Goal: Task Accomplishment & Management: Complete application form

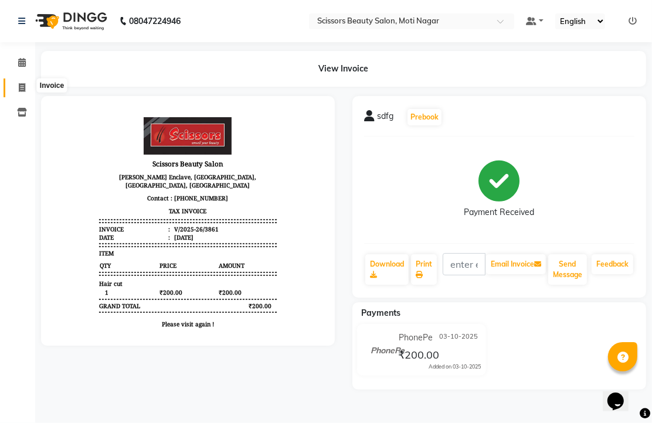
click at [21, 84] on icon at bounding box center [22, 87] width 6 height 9
select select "service"
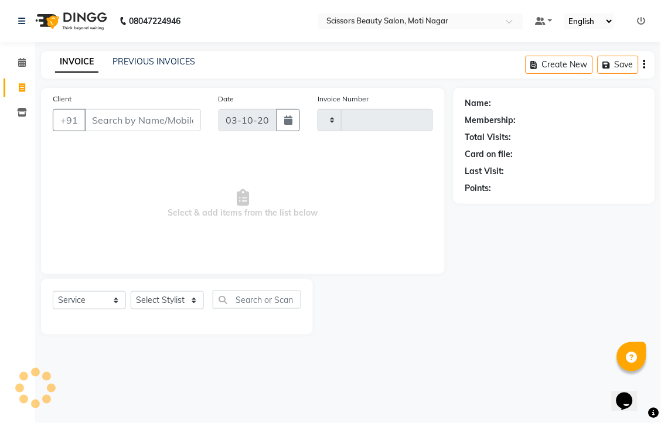
type input "3862"
select select "7057"
drag, startPoint x: 101, startPoint y: 138, endPoint x: 100, endPoint y: 114, distance: 24.1
click at [101, 131] on input "Client" at bounding box center [142, 120] width 117 height 22
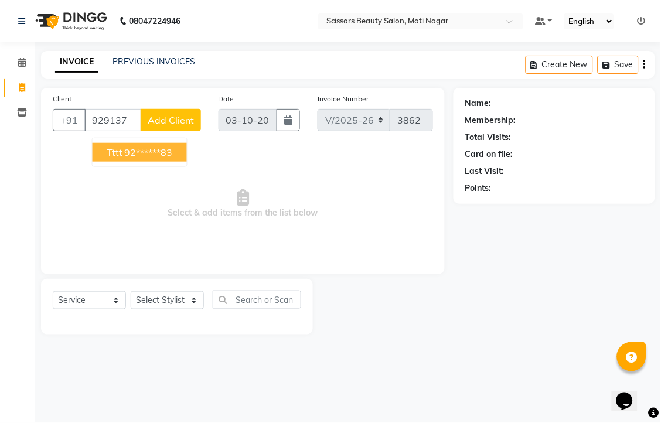
click at [169, 158] on ngb-highlight "92******83" at bounding box center [149, 153] width 48 height 12
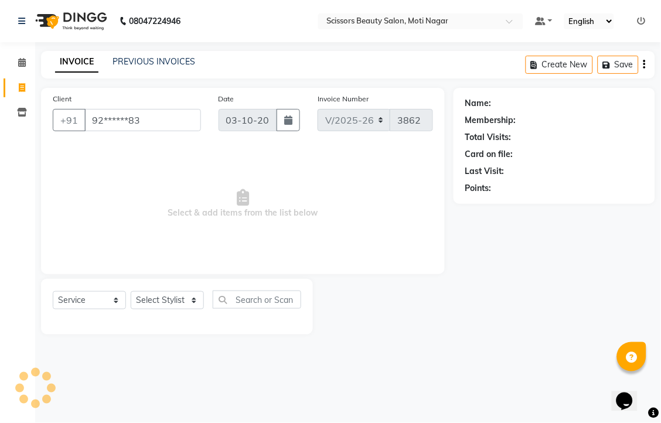
type input "92******83"
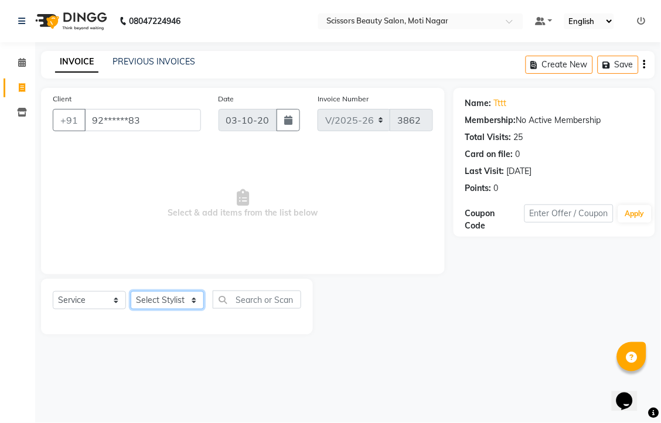
click at [182, 309] on select "Select Stylist Arman [PERSON_NAME] [PERSON_NAME] [PERSON_NAME] Sir Staff" at bounding box center [167, 300] width 73 height 18
select select "81450"
click at [135, 309] on select "Select Stylist Arman [PERSON_NAME] [PERSON_NAME] [PERSON_NAME] Sir Staff" at bounding box center [167, 300] width 73 height 18
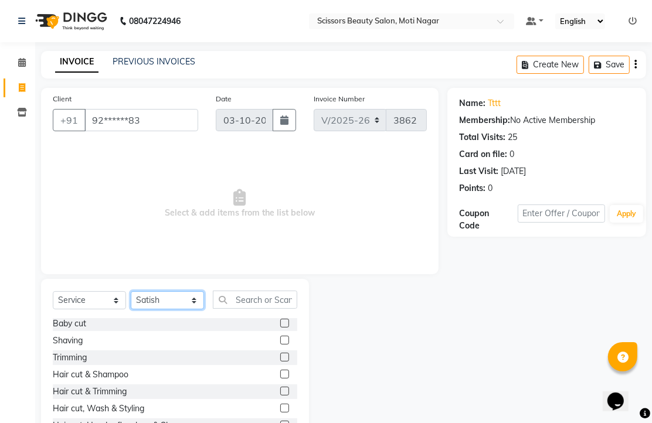
scroll to position [65, 0]
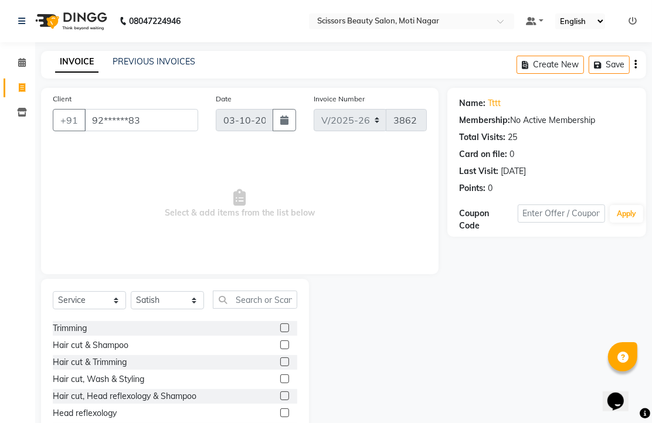
click at [280, 349] on label at bounding box center [284, 345] width 9 height 9
click at [280, 349] on input "checkbox" at bounding box center [284, 346] width 8 height 8
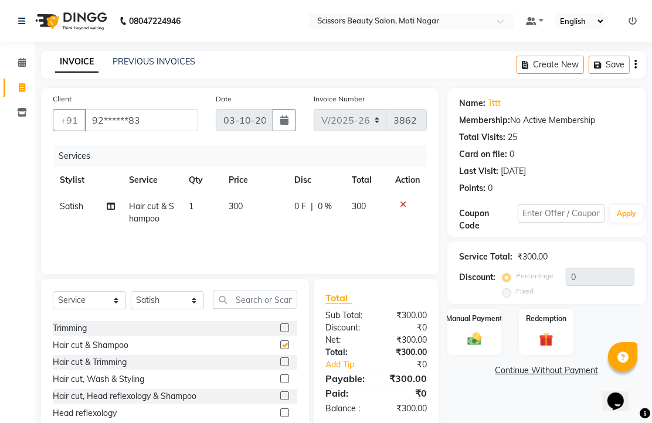
checkbox input "false"
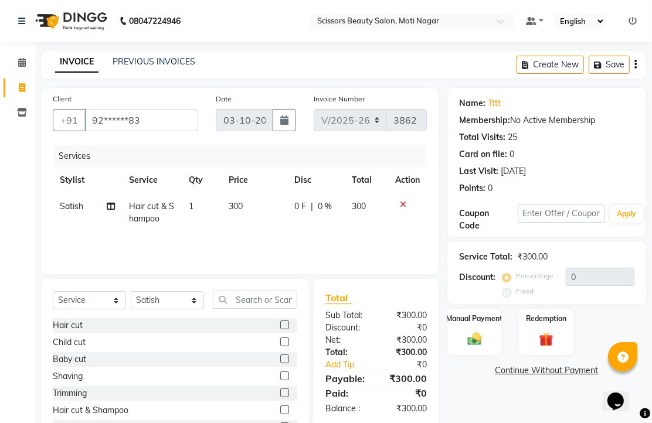
click at [280, 380] on label at bounding box center [284, 376] width 9 height 9
click at [280, 380] on input "checkbox" at bounding box center [284, 377] width 8 height 8
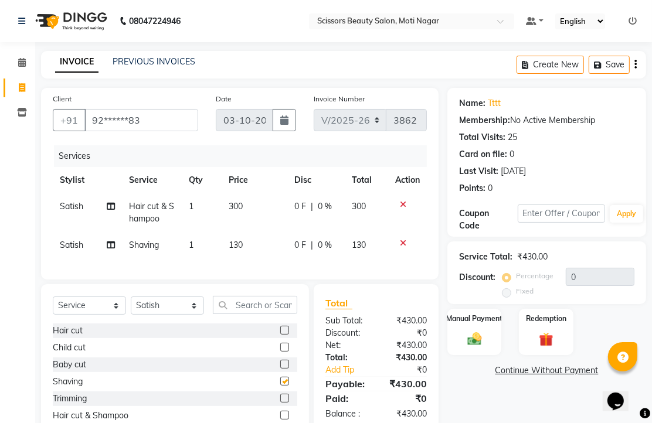
checkbox input "false"
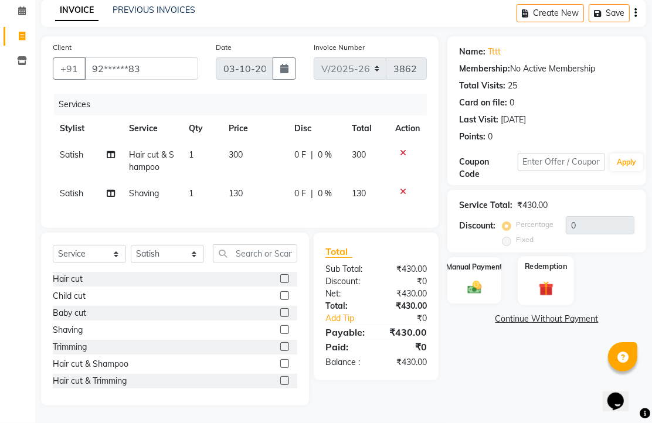
scroll to position [135, 0]
click at [400, 188] on icon at bounding box center [403, 192] width 6 height 8
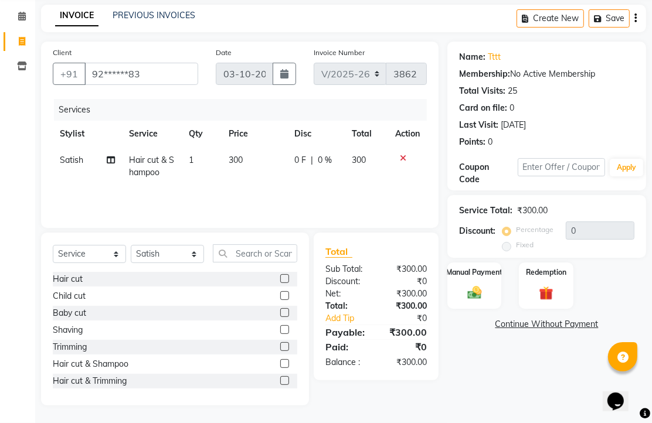
scroll to position [92, 0]
click at [475, 288] on img at bounding box center [474, 292] width 24 height 17
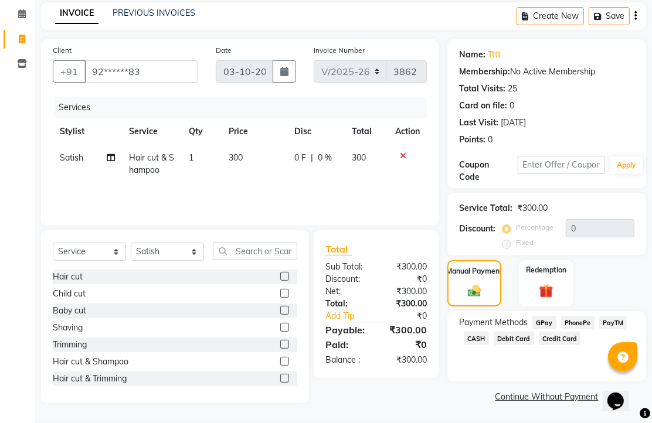
click at [489, 335] on span "CASH" at bounding box center [476, 338] width 25 height 13
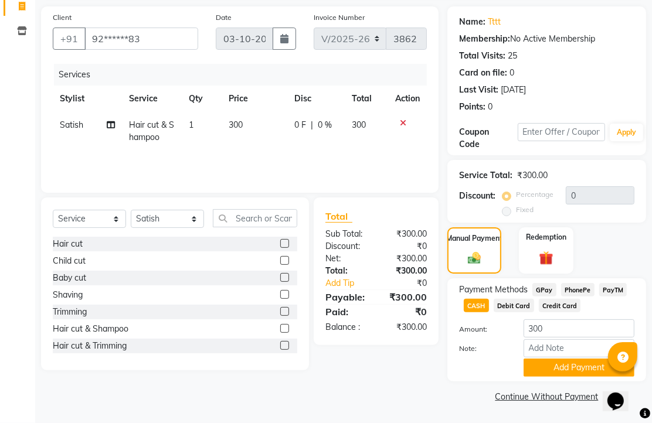
scroll to position [145, 0]
click at [560, 359] on button "Add Payment" at bounding box center [578, 368] width 111 height 18
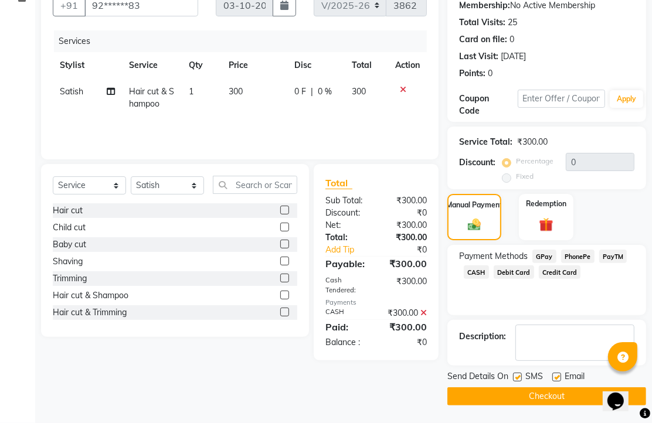
scroll to position [178, 0]
click at [560, 373] on label at bounding box center [556, 377] width 9 height 9
click at [560, 374] on input "checkbox" at bounding box center [556, 378] width 8 height 8
checkbox input "false"
click at [558, 394] on button "Checkout" at bounding box center [546, 396] width 199 height 18
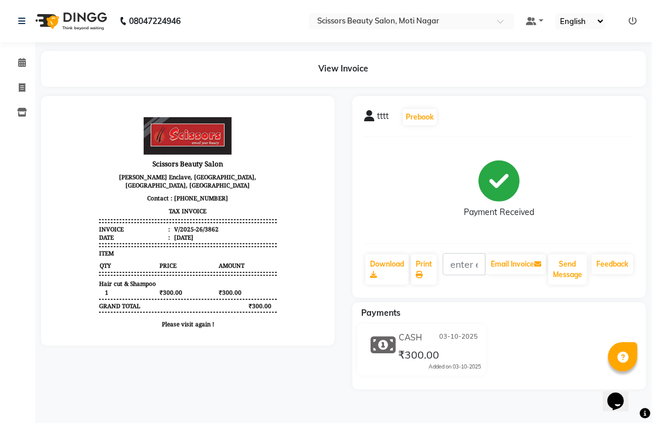
scroll to position [21, 0]
click at [26, 81] on span at bounding box center [22, 87] width 21 height 13
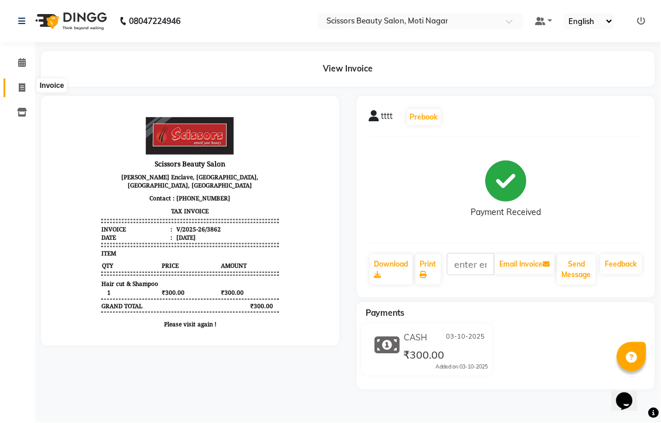
select select "service"
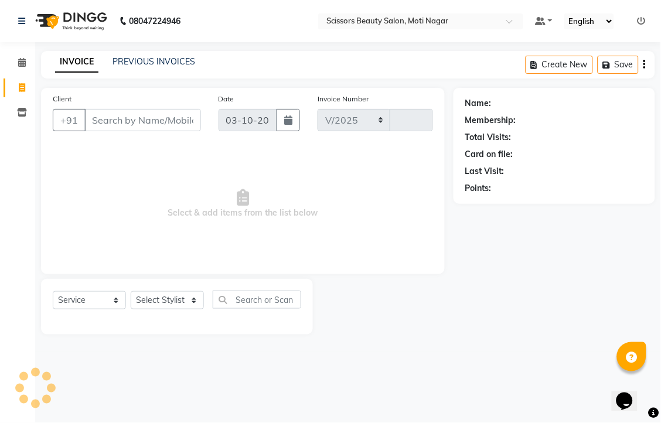
select select "7057"
type input "3863"
drag, startPoint x: 109, startPoint y: 135, endPoint x: 109, endPoint y: 124, distance: 11.7
click at [109, 131] on input "Client" at bounding box center [142, 120] width 117 height 22
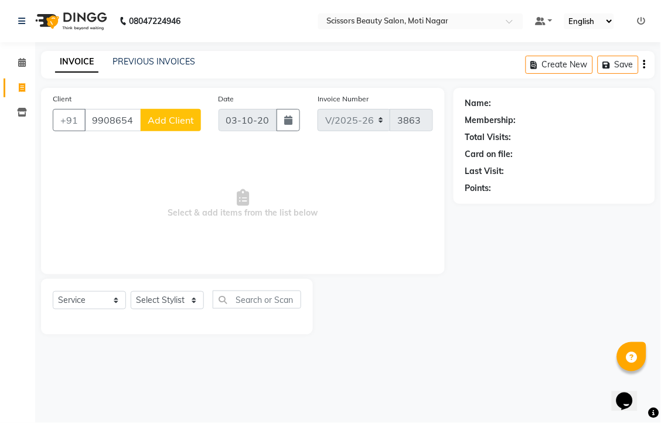
type input "9908654231"
click at [198, 309] on select "Select Stylist Arman [PERSON_NAME] [PERSON_NAME] [PERSON_NAME] Sir Staff" at bounding box center [167, 300] width 73 height 18
select select "58456"
click at [135, 309] on select "Select Stylist Arman [PERSON_NAME] [PERSON_NAME] [PERSON_NAME] Sir Staff" at bounding box center [167, 300] width 73 height 18
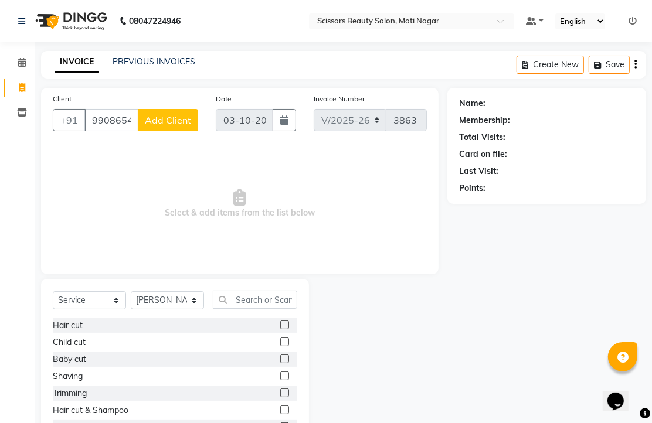
drag, startPoint x: 267, startPoint y: 380, endPoint x: 288, endPoint y: 410, distance: 37.4
click at [280, 350] on div at bounding box center [284, 344] width 8 height 12
click at [280, 346] on label at bounding box center [284, 342] width 9 height 9
click at [280, 346] on input "checkbox" at bounding box center [284, 343] width 8 height 8
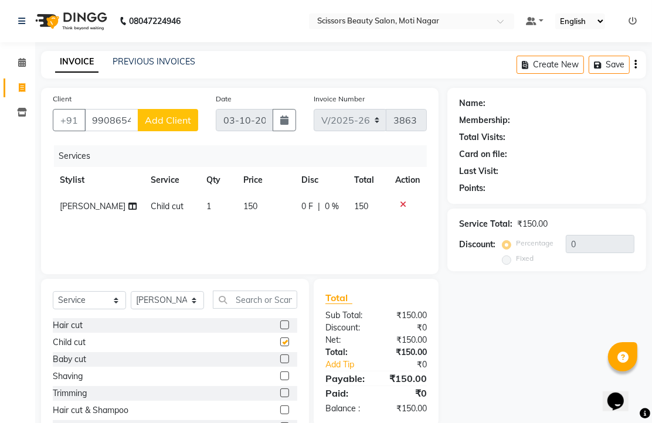
checkbox input "false"
click at [280, 380] on label at bounding box center [284, 376] width 9 height 9
click at [280, 380] on input "checkbox" at bounding box center [284, 377] width 8 height 8
checkbox input "false"
click at [166, 126] on span "Add Client" at bounding box center [168, 120] width 46 height 12
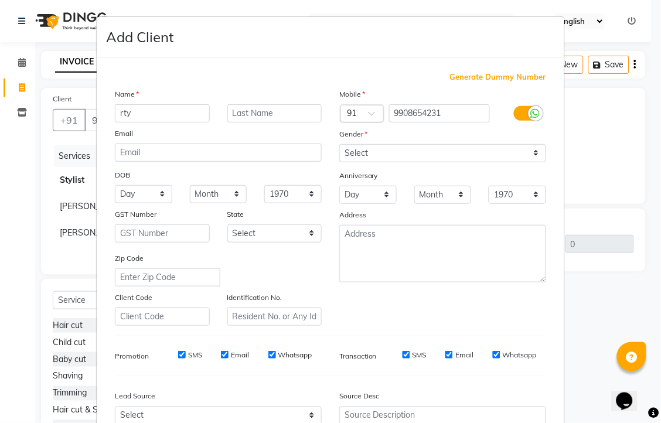
type input "rty"
click at [523, 162] on select "Select [DEMOGRAPHIC_DATA] [DEMOGRAPHIC_DATA] Other Prefer Not To Say" at bounding box center [442, 153] width 207 height 18
select select "[DEMOGRAPHIC_DATA]"
click at [339, 162] on select "Select [DEMOGRAPHIC_DATA] [DEMOGRAPHIC_DATA] Other Prefer Not To Say" at bounding box center [442, 153] width 207 height 18
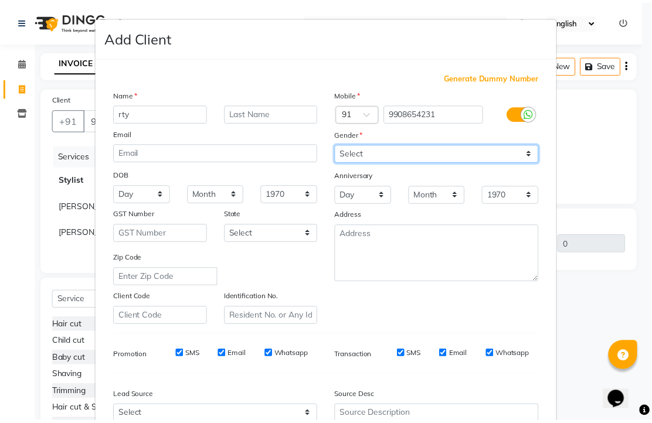
scroll to position [223, 0]
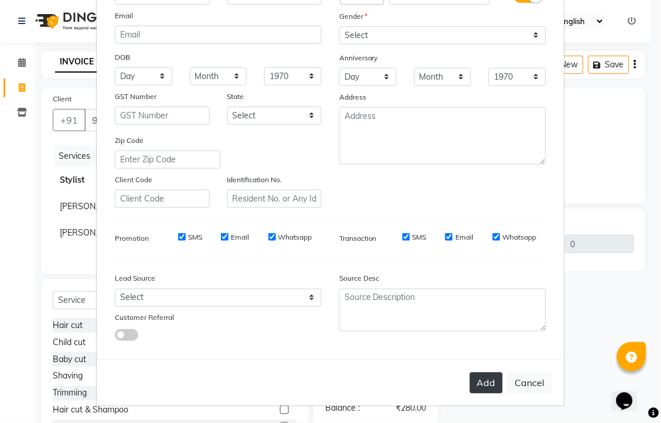
click at [474, 373] on button "Add" at bounding box center [486, 383] width 33 height 21
type input "99******31"
select select
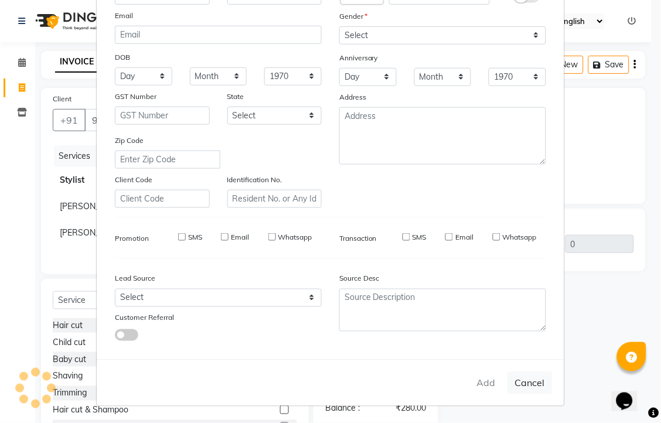
select select
checkbox input "false"
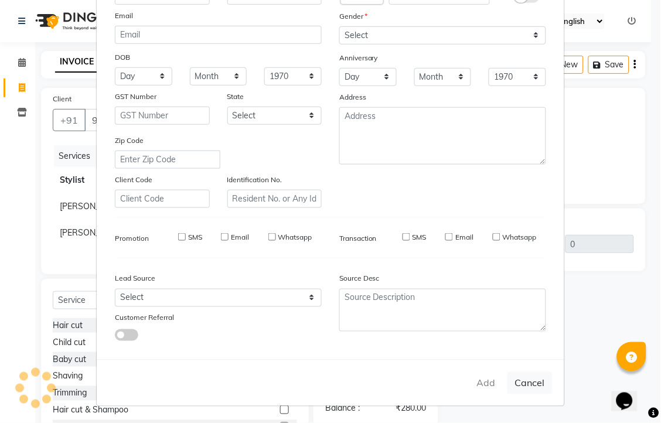
checkbox input "false"
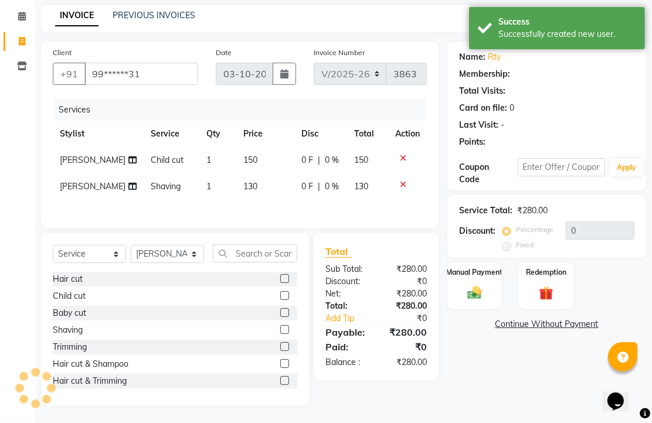
scroll to position [135, 0]
click at [477, 284] on img at bounding box center [474, 292] width 24 height 17
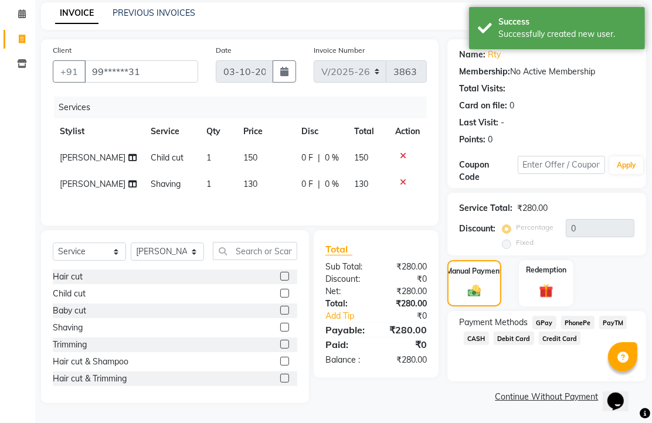
click at [577, 316] on span "PhonePe" at bounding box center [577, 322] width 33 height 13
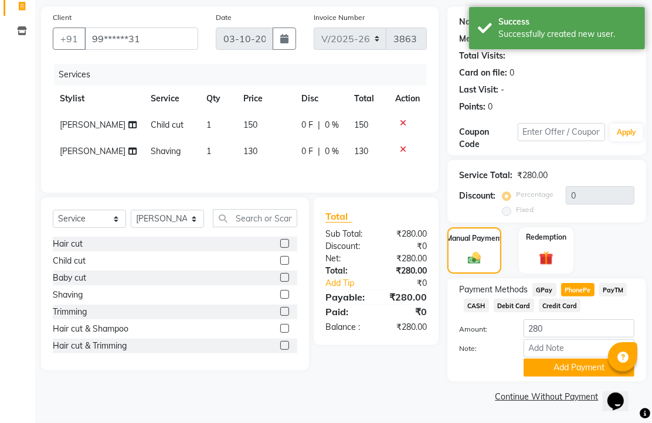
scroll to position [145, 0]
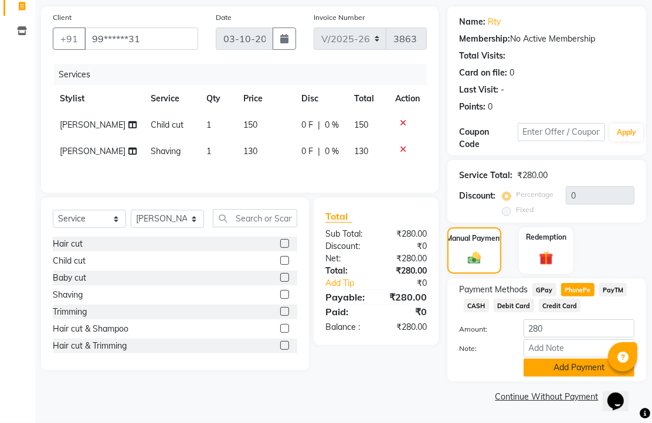
click at [583, 360] on button "Add Payment" at bounding box center [578, 368] width 111 height 18
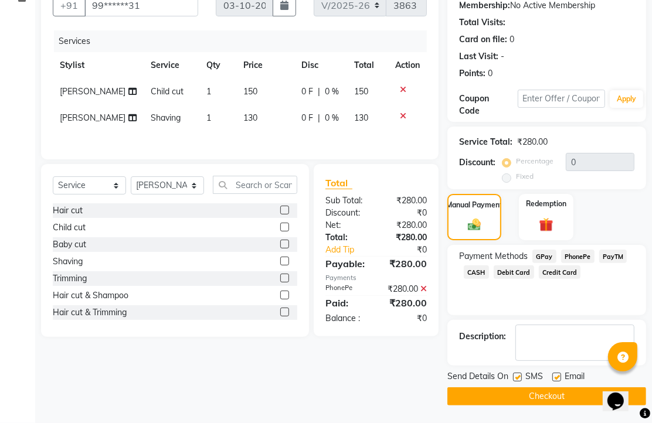
scroll to position [178, 0]
click at [560, 373] on label at bounding box center [556, 377] width 9 height 9
click at [560, 374] on input "checkbox" at bounding box center [556, 378] width 8 height 8
checkbox input "false"
click at [541, 400] on button "Checkout" at bounding box center [546, 396] width 199 height 18
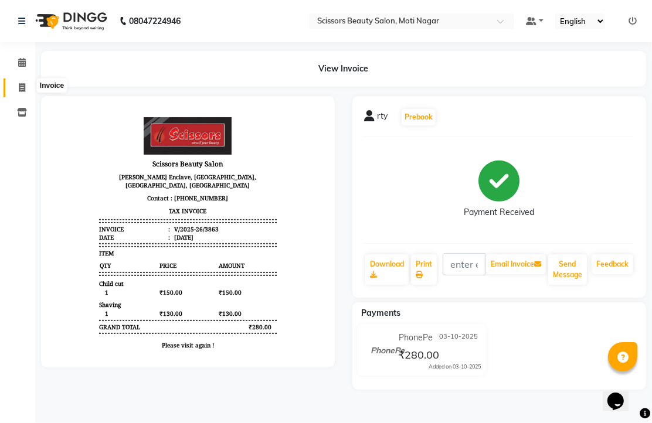
click at [23, 90] on icon at bounding box center [22, 87] width 6 height 9
select select "service"
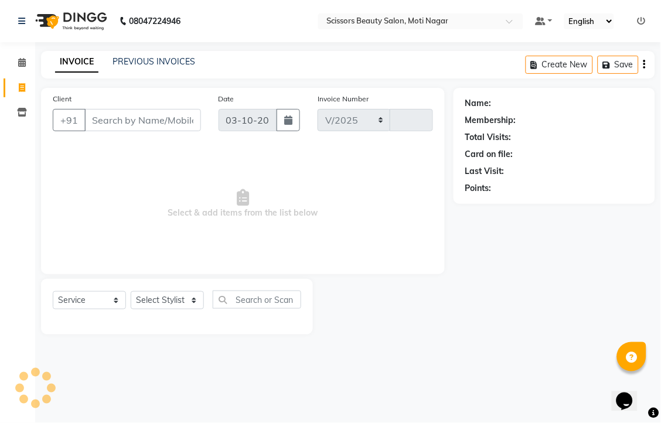
select select "7057"
type input "3864"
click at [160, 131] on input "Client" at bounding box center [142, 120] width 117 height 22
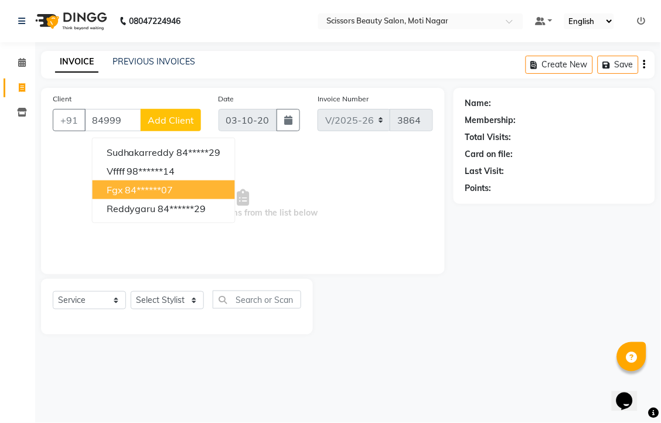
drag, startPoint x: 156, startPoint y: 212, endPoint x: 164, endPoint y: 233, distance: 22.4
click at [157, 196] on ngb-highlight "84******07" at bounding box center [149, 190] width 48 height 12
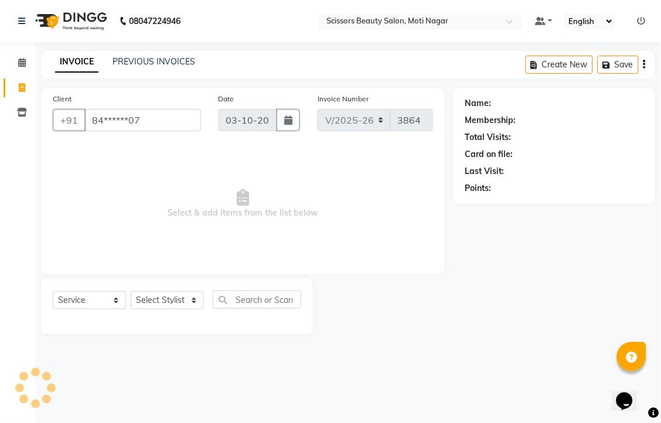
type input "84******07"
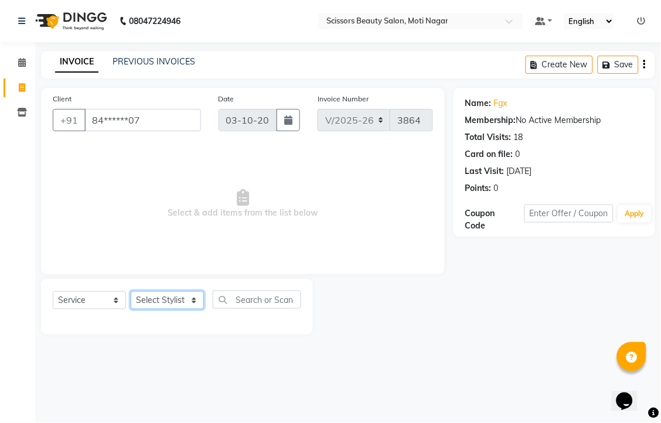
click at [183, 309] on select "Select Stylist Arman [PERSON_NAME] [PERSON_NAME] [PERSON_NAME] Sir Staff" at bounding box center [167, 300] width 73 height 18
select select "58456"
click at [135, 309] on select "Select Stylist Arman [PERSON_NAME] [PERSON_NAME] [PERSON_NAME] Sir Staff" at bounding box center [167, 300] width 73 height 18
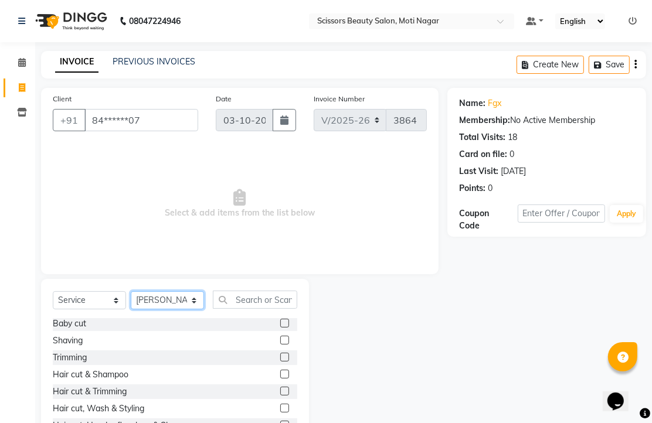
scroll to position [65, 0]
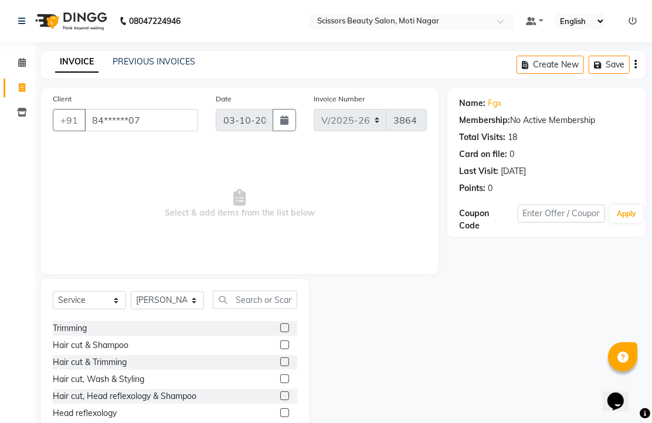
click at [280, 366] on label at bounding box center [284, 362] width 9 height 9
click at [280, 366] on input "checkbox" at bounding box center [284, 363] width 8 height 8
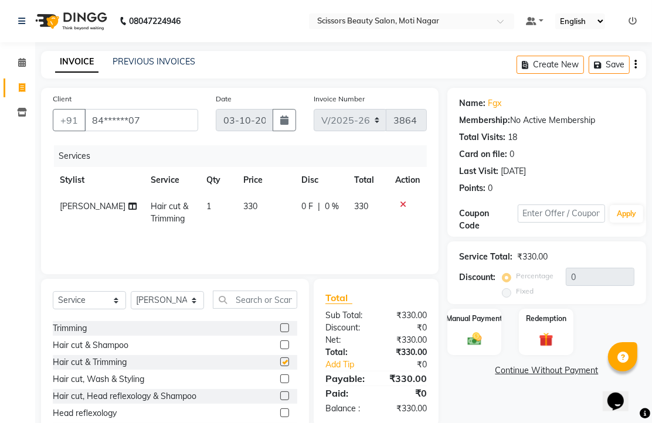
checkbox input "false"
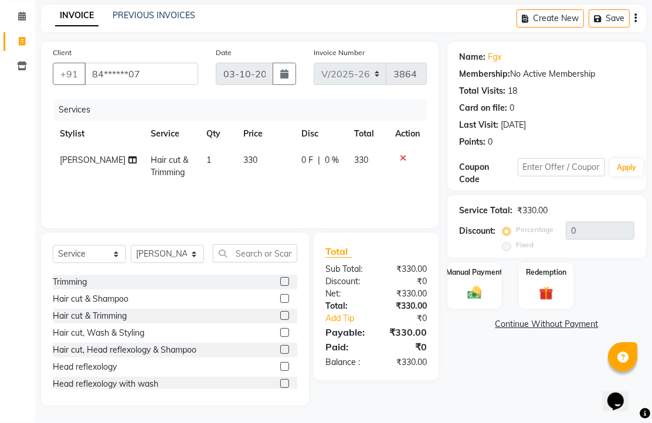
scroll to position [92, 0]
click at [472, 284] on img at bounding box center [474, 292] width 24 height 17
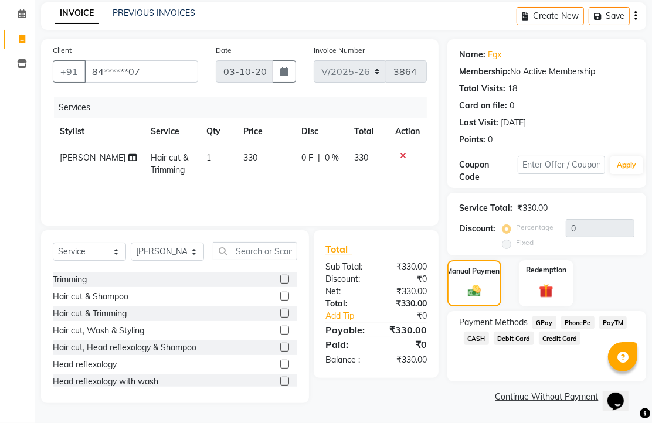
click at [580, 325] on span "PhonePe" at bounding box center [577, 322] width 33 height 13
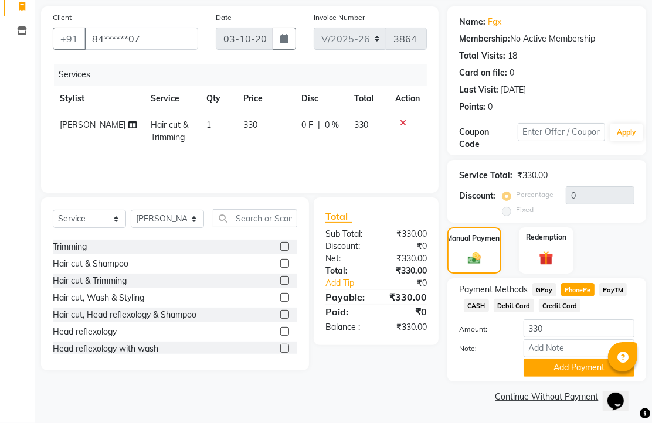
scroll to position [145, 0]
click at [574, 359] on button "Add Payment" at bounding box center [578, 368] width 111 height 18
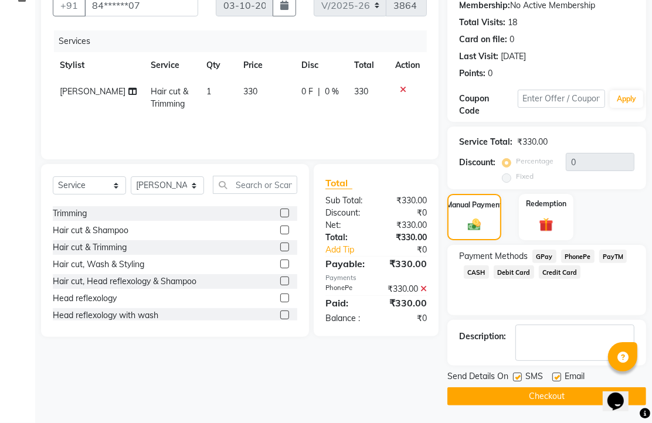
scroll to position [178, 0]
click at [561, 373] on label at bounding box center [556, 377] width 9 height 9
click at [560, 374] on input "checkbox" at bounding box center [556, 378] width 8 height 8
checkbox input "false"
click at [549, 394] on button "Checkout" at bounding box center [546, 396] width 199 height 18
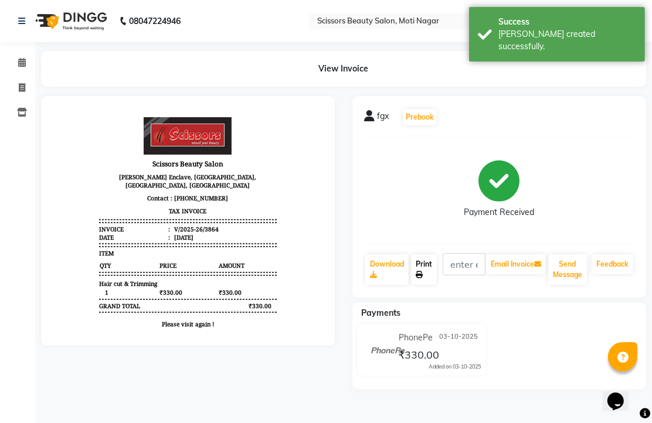
click at [430, 285] on link "Print" at bounding box center [424, 269] width 26 height 30
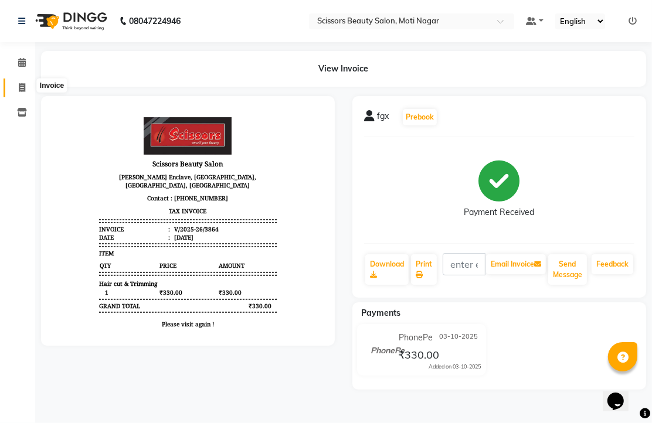
click at [16, 89] on span at bounding box center [22, 87] width 21 height 13
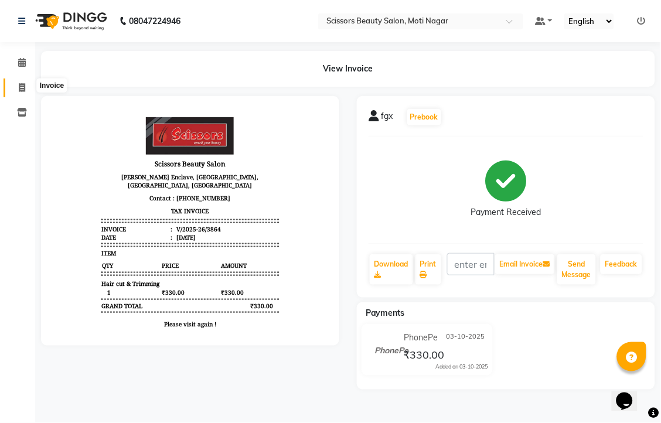
select select "service"
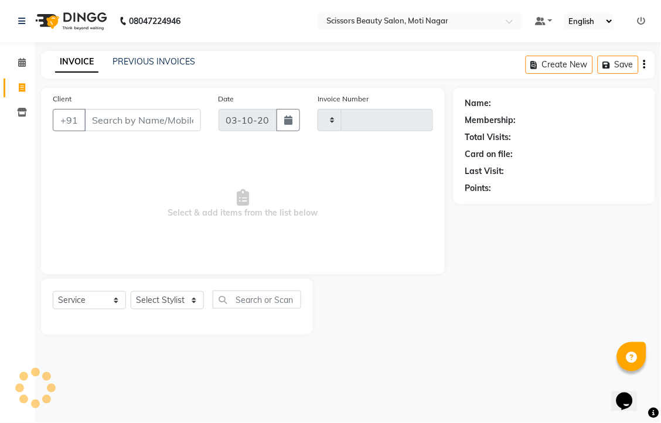
type input "3865"
select select "7057"
click at [121, 131] on input "Client" at bounding box center [142, 120] width 117 height 22
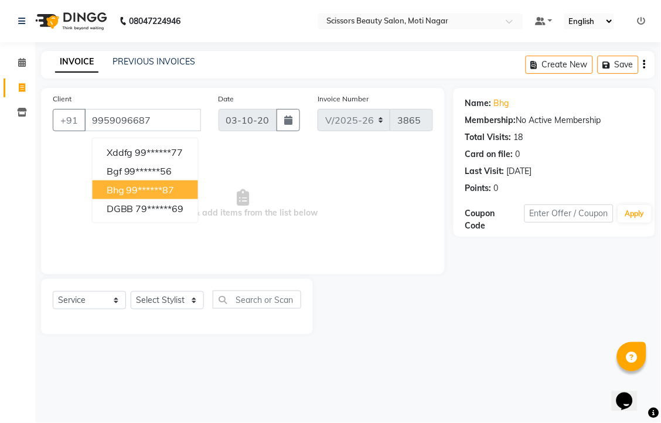
click at [165, 196] on ngb-highlight "99******87" at bounding box center [151, 190] width 48 height 12
type input "99******87"
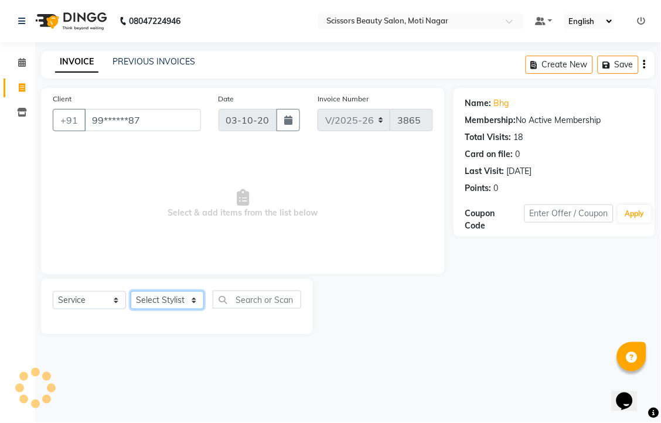
click at [185, 309] on select "Select Stylist Arman [PERSON_NAME] [PERSON_NAME] [PERSON_NAME] Sir Staff" at bounding box center [167, 300] width 73 height 18
select select "89632"
click at [135, 309] on select "Select Stylist Arman [PERSON_NAME] [PERSON_NAME] [PERSON_NAME] Sir Staff" at bounding box center [167, 300] width 73 height 18
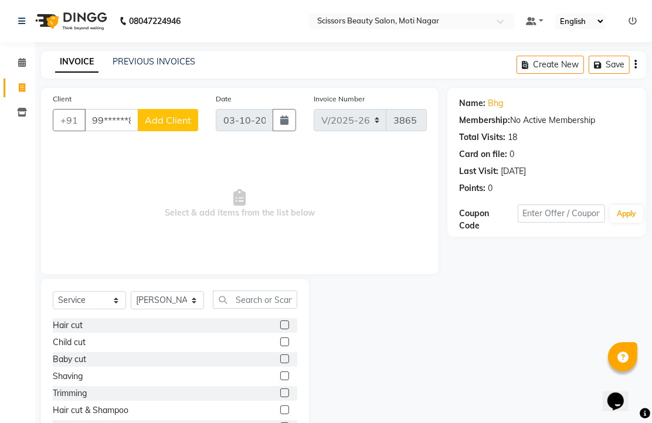
click at [280, 380] on label at bounding box center [284, 376] width 9 height 9
click at [280, 380] on input "checkbox" at bounding box center [284, 377] width 8 height 8
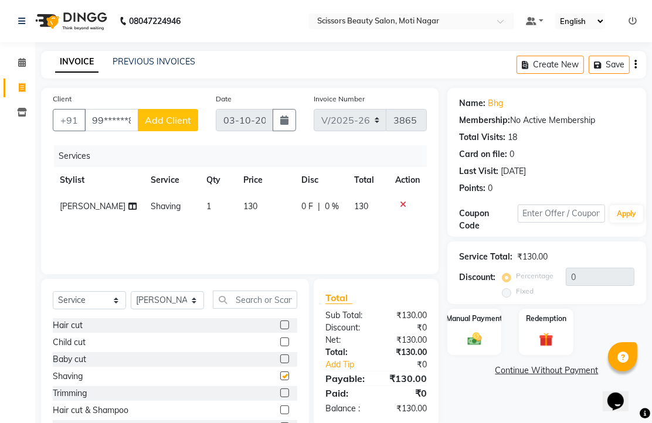
checkbox input "false"
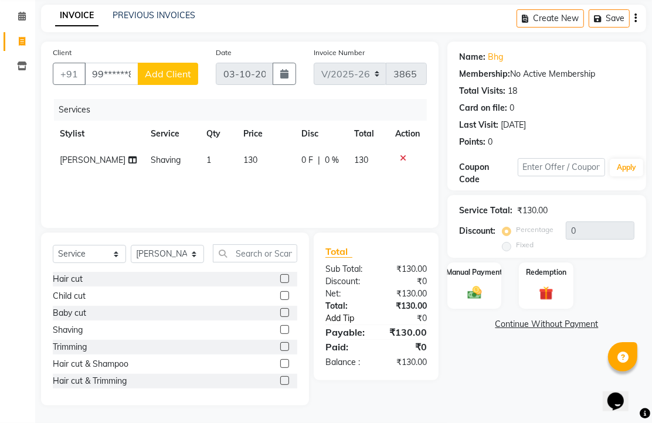
scroll to position [92, 0]
click at [478, 289] on img at bounding box center [474, 292] width 24 height 17
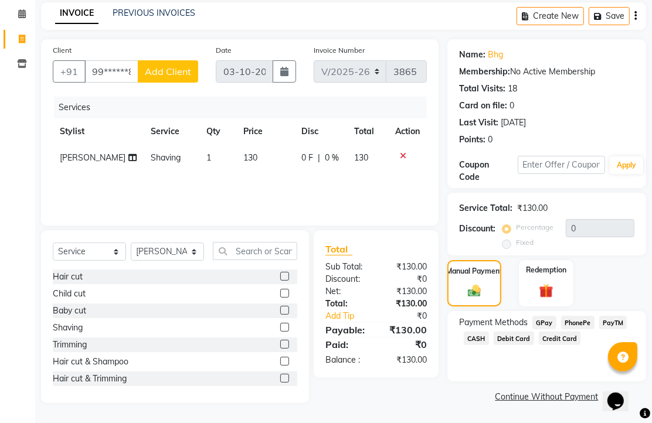
click at [588, 326] on span "PhonePe" at bounding box center [577, 322] width 33 height 13
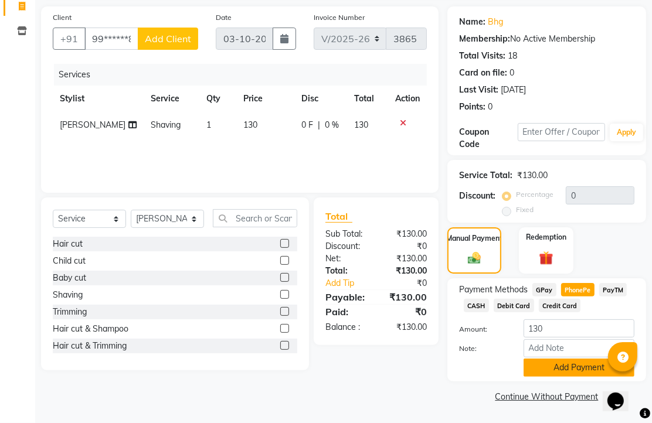
click at [573, 359] on button "Add Payment" at bounding box center [578, 368] width 111 height 18
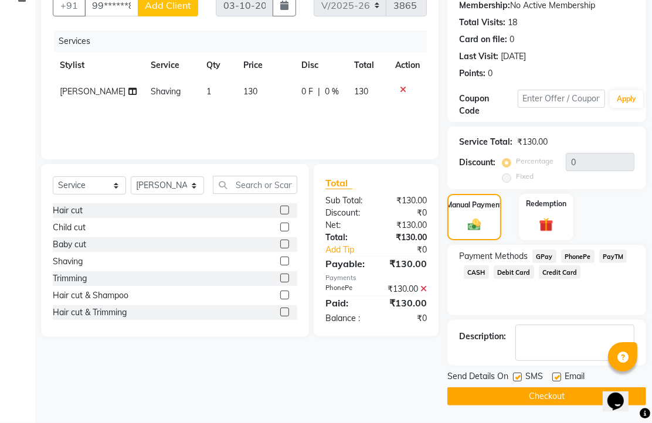
scroll to position [178, 0]
click at [562, 370] on div "Email" at bounding box center [573, 377] width 42 height 15
click at [561, 373] on label at bounding box center [556, 377] width 9 height 9
click at [560, 374] on input "checkbox" at bounding box center [556, 378] width 8 height 8
checkbox input "false"
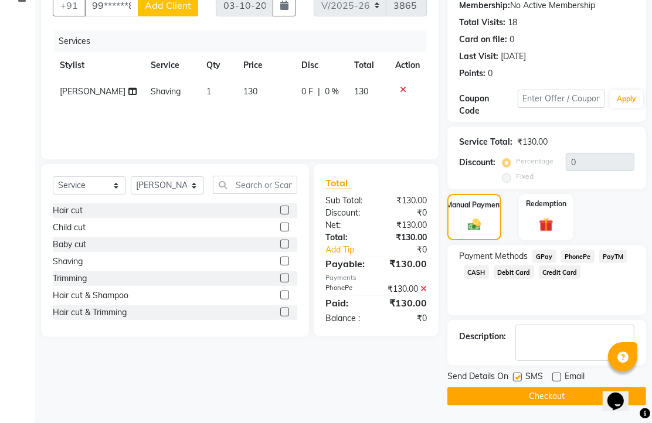
click at [560, 390] on button "Checkout" at bounding box center [546, 396] width 199 height 18
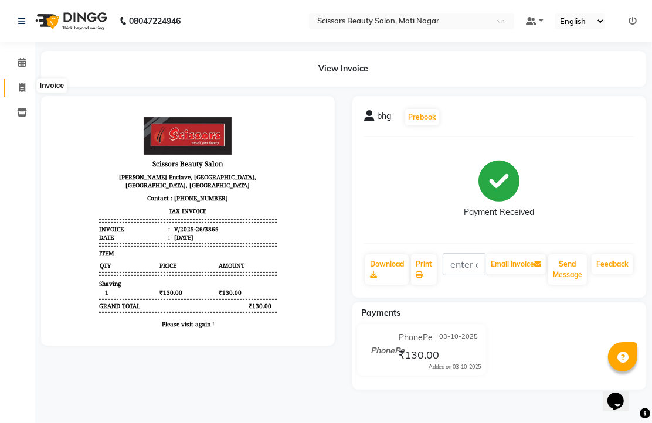
click at [19, 86] on icon at bounding box center [22, 87] width 6 height 9
select select "service"
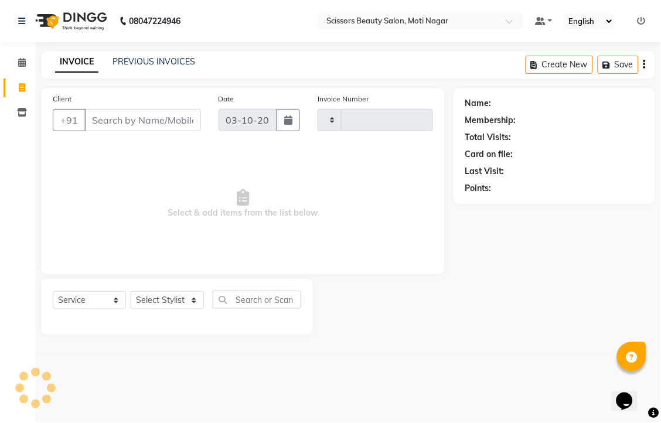
type input "3866"
select select "7057"
click at [144, 128] on input "Client" at bounding box center [142, 120] width 117 height 22
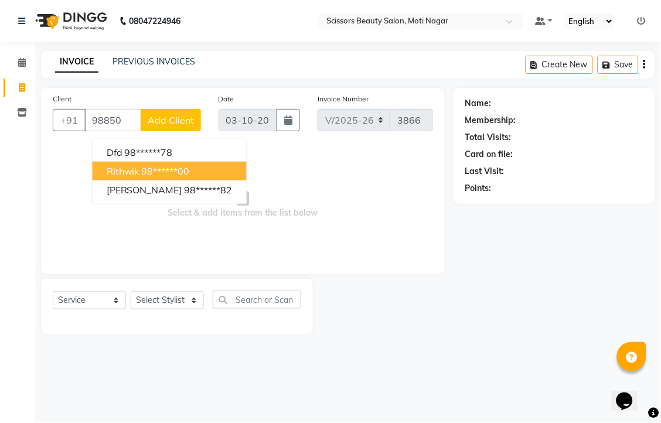
click at [190, 177] on ngb-highlight "98******00" at bounding box center [166, 171] width 48 height 12
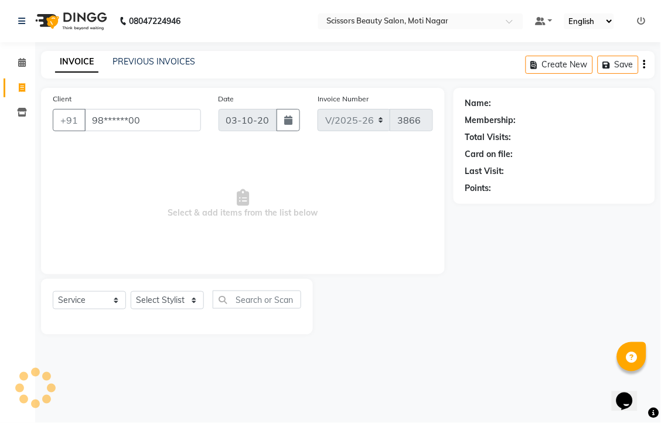
type input "98******00"
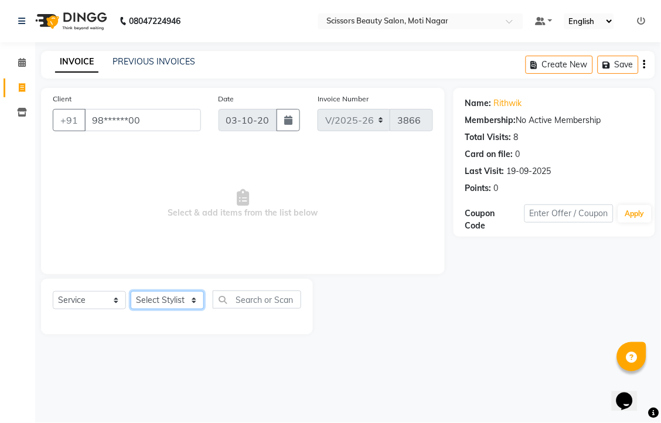
click at [190, 309] on select "Select Stylist Arman [PERSON_NAME] [PERSON_NAME] [PERSON_NAME] Sir Staff" at bounding box center [167, 300] width 73 height 18
select select "58456"
click at [135, 309] on select "Select Stylist Arman [PERSON_NAME] [PERSON_NAME] [PERSON_NAME] Sir Staff" at bounding box center [167, 300] width 73 height 18
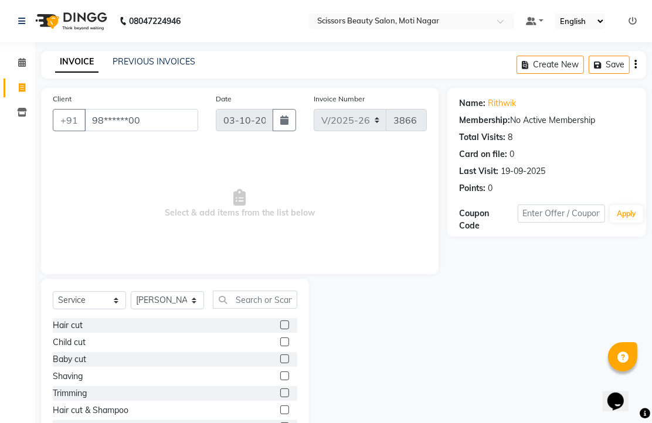
click at [280, 329] on label at bounding box center [284, 325] width 9 height 9
click at [280, 329] on input "checkbox" at bounding box center [284, 326] width 8 height 8
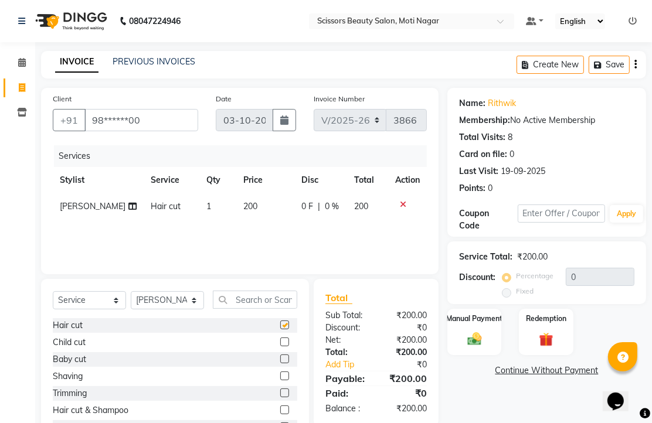
checkbox input "false"
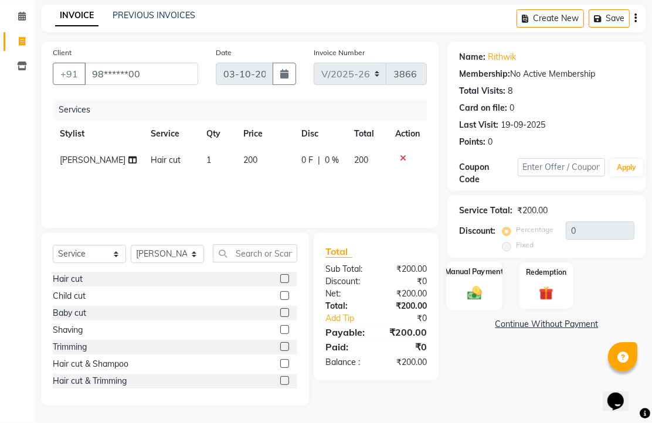
click at [477, 301] on img at bounding box center [474, 292] width 24 height 17
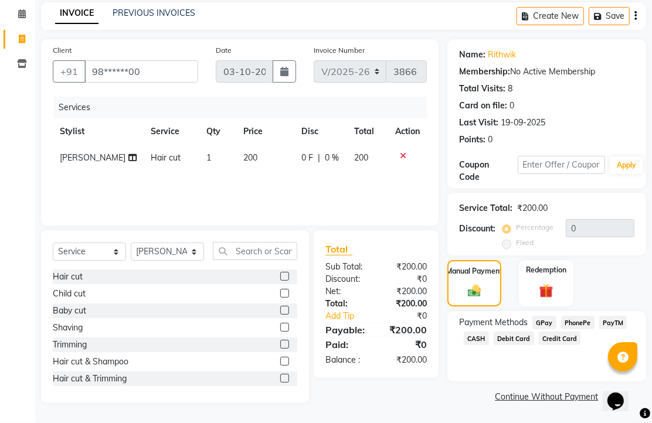
drag, startPoint x: 510, startPoint y: 368, endPoint x: 499, endPoint y: 366, distance: 10.7
click at [489, 345] on span "CASH" at bounding box center [476, 338] width 25 height 13
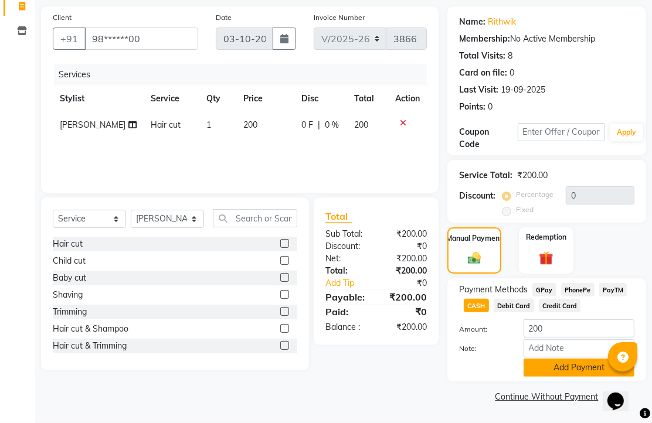
click at [582, 359] on button "Add Payment" at bounding box center [578, 368] width 111 height 18
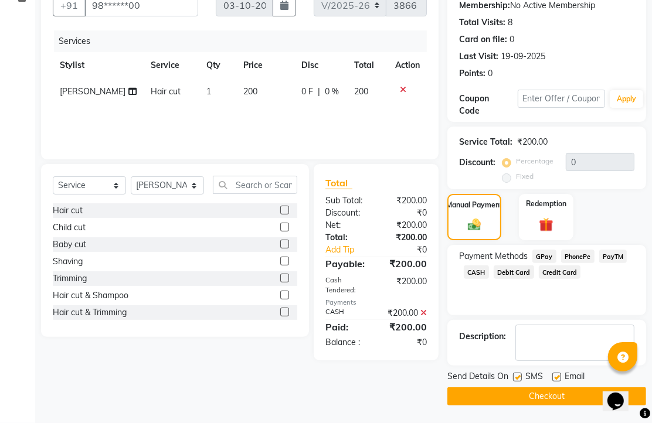
scroll to position [178, 0]
click at [561, 373] on label at bounding box center [556, 377] width 9 height 9
click at [560, 374] on input "checkbox" at bounding box center [556, 378] width 8 height 8
checkbox input "false"
click at [547, 407] on main "INVOICE PREVIOUS INVOICES Create New Save Client +91 98******00 Date [DATE] Inv…" at bounding box center [343, 179] width 617 height 487
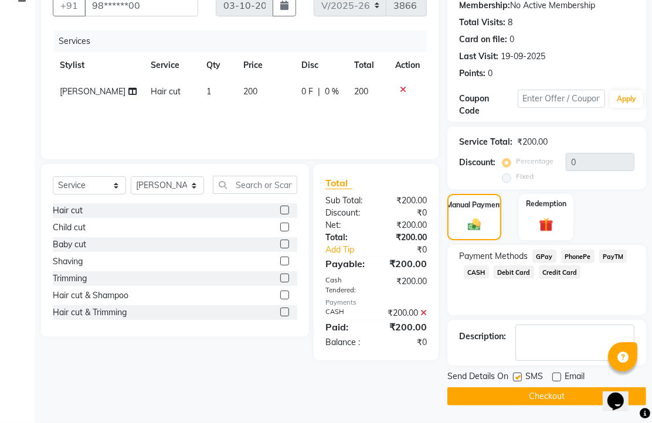
click at [544, 395] on button "Checkout" at bounding box center [546, 396] width 199 height 18
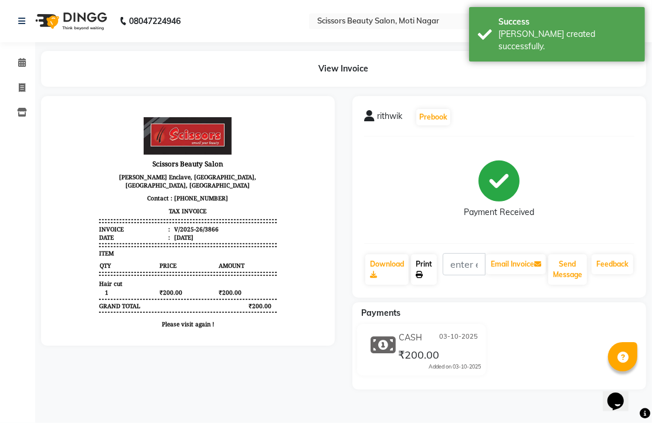
click at [429, 284] on link "Print" at bounding box center [424, 269] width 26 height 30
